Goal: Obtain resource: Download file/media

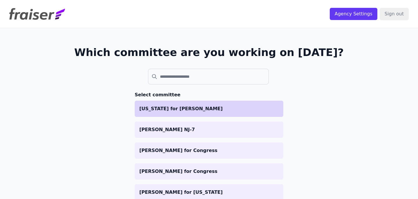
click at [221, 108] on p "[US_STATE] for [PERSON_NAME]" at bounding box center [208, 108] width 139 height 7
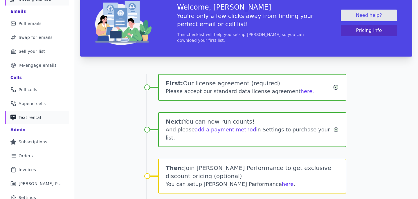
scroll to position [64, 0]
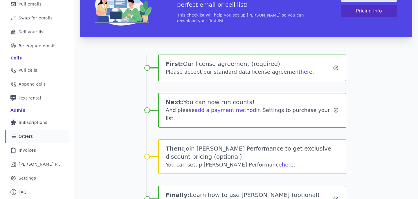
click at [31, 142] on link "List Icon Outline of bulleted list Orders" at bounding box center [37, 136] width 65 height 13
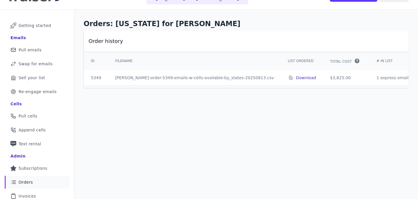
click at [296, 79] on p "Download" at bounding box center [306, 78] width 20 height 6
click at [396, 24] on h1 "Orders: [US_STATE] for [PERSON_NAME]" at bounding box center [246, 23] width 325 height 9
